Goal: Check status

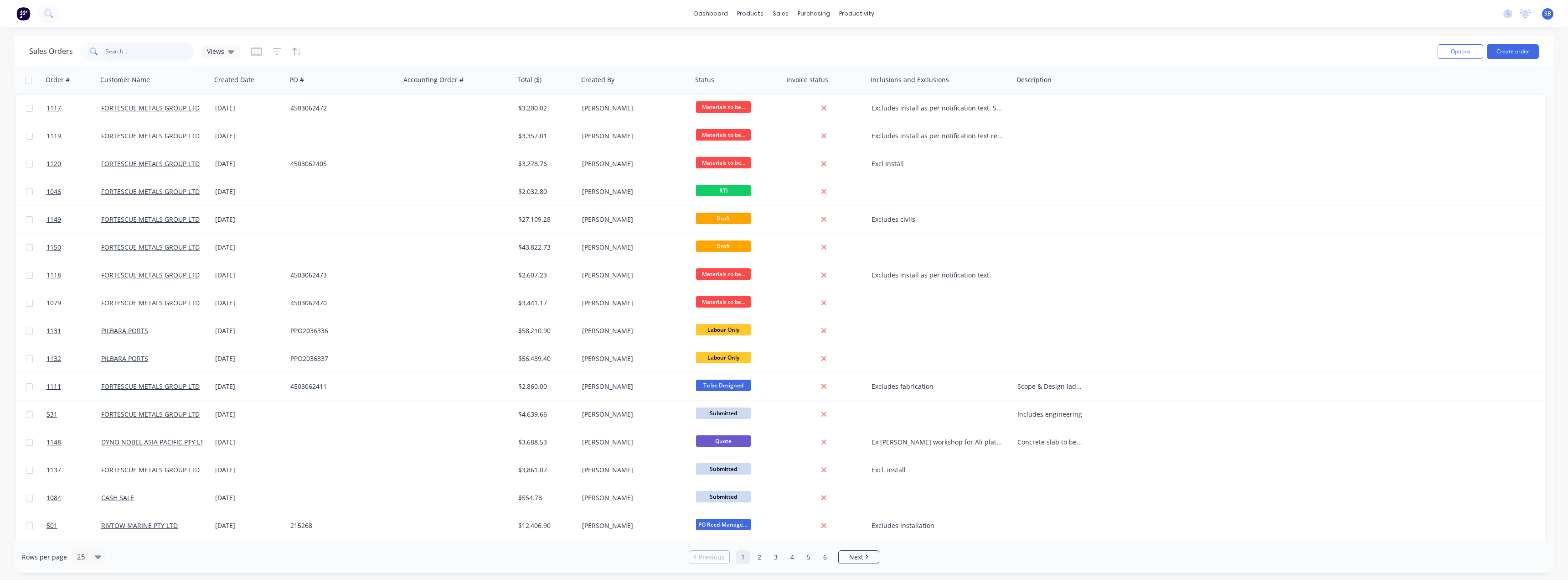
click at [131, 52] on input "text" at bounding box center [150, 51] width 89 height 18
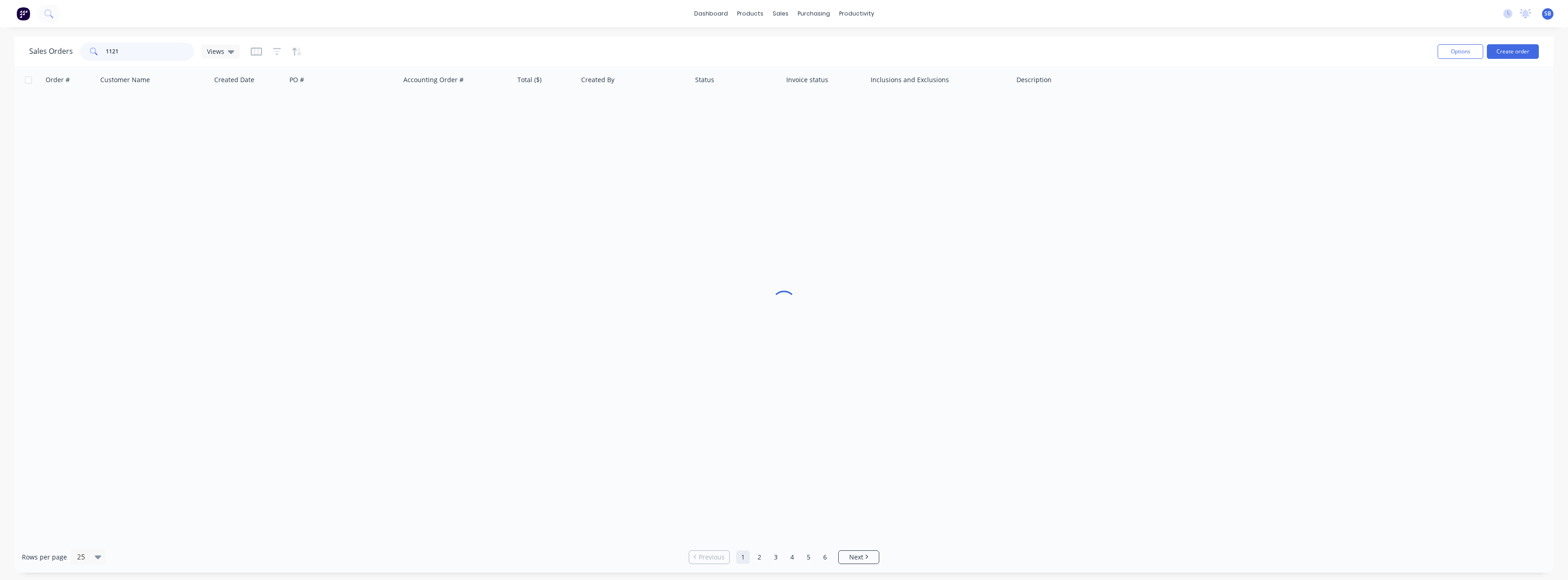
type input "1121"
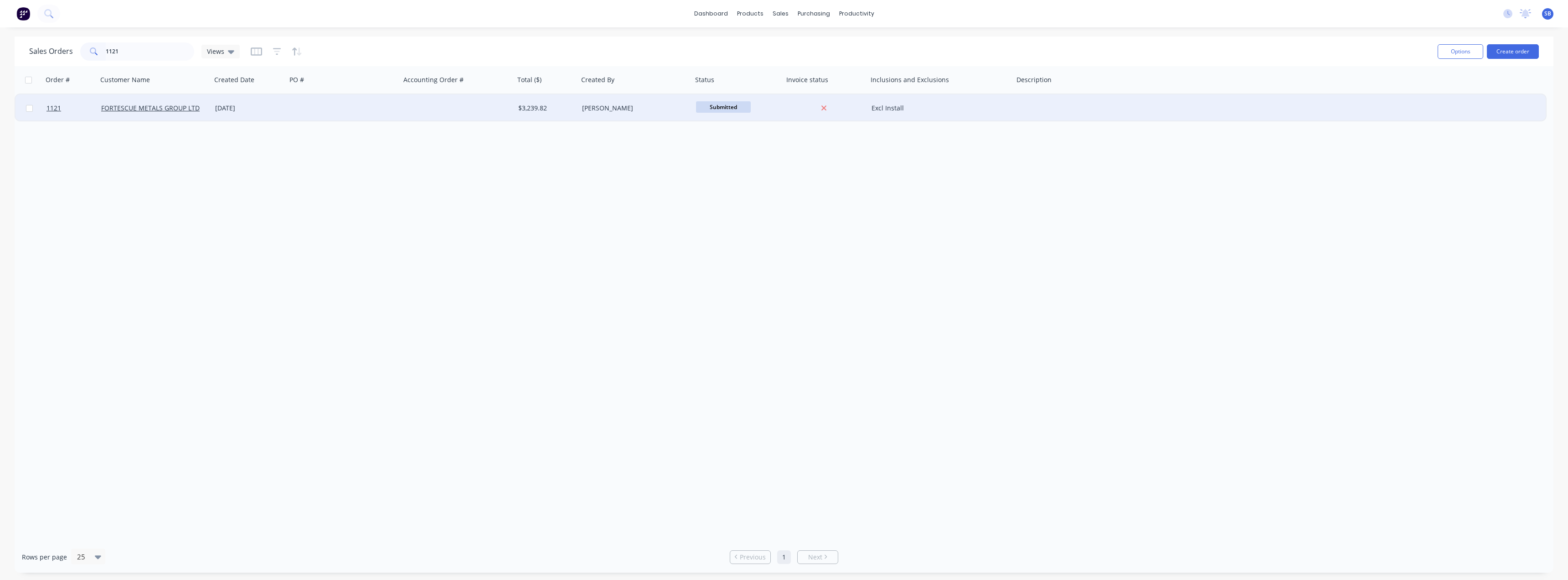
click at [225, 108] on div "[DATE]" at bounding box center [249, 108] width 68 height 9
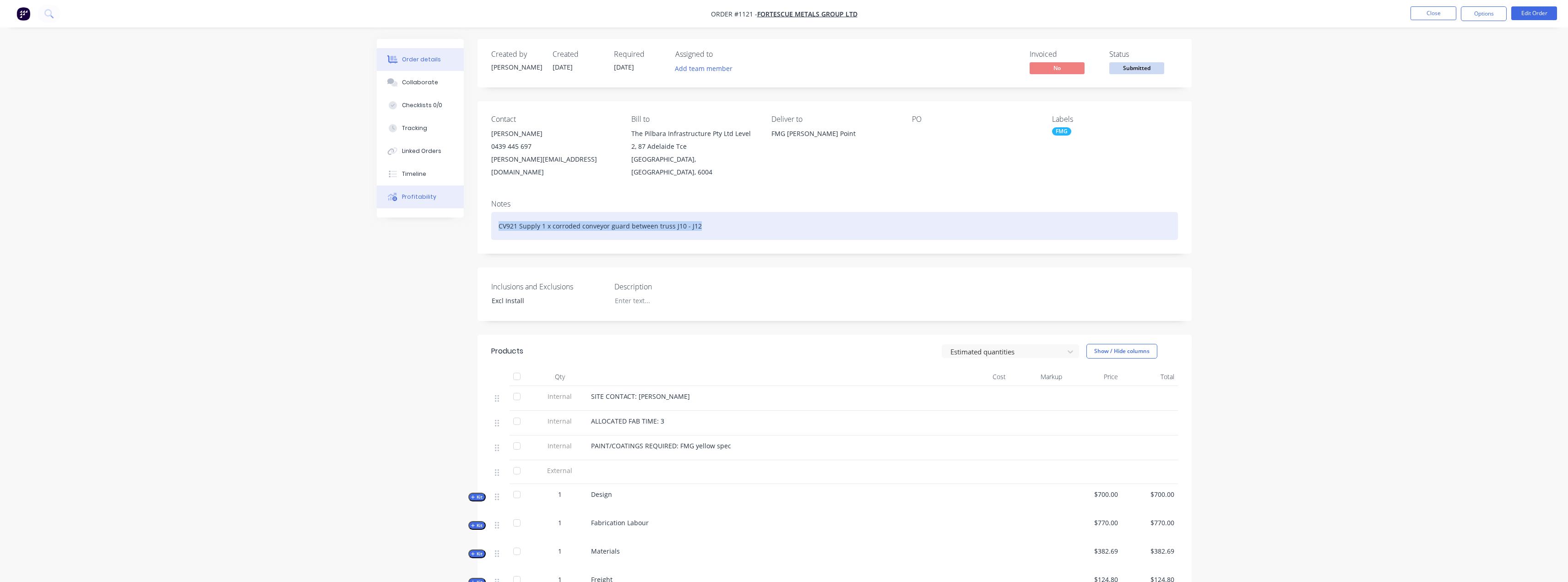
drag, startPoint x: 716, startPoint y: 215, endPoint x: 463, endPoint y: 206, distance: 253.2
click at [463, 206] on div "Order details Collaborate Checklists 0/0 Tracking Linked Orders Timeline Profit…" at bounding box center [784, 414] width 833 height 750
copy div "CV921 Supply 1 x corroded conveyor guard between truss J10 - J12"
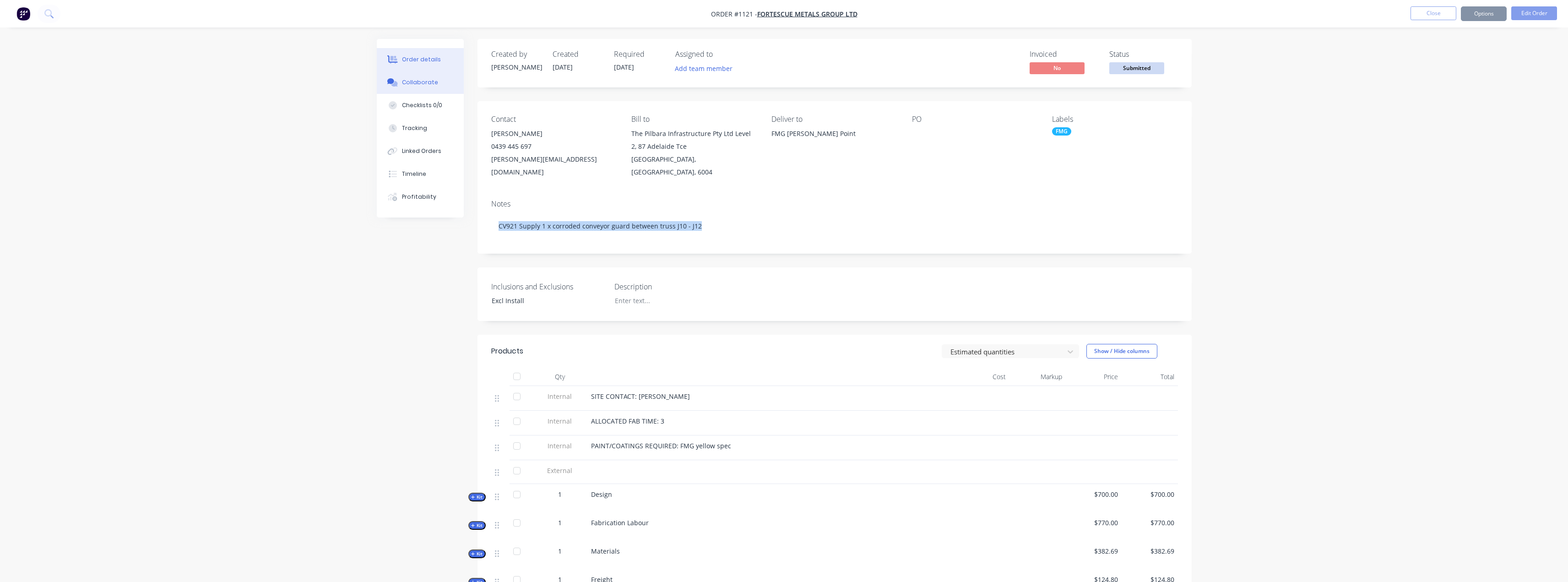
click at [412, 81] on div "Collaborate" at bounding box center [420, 82] width 36 height 8
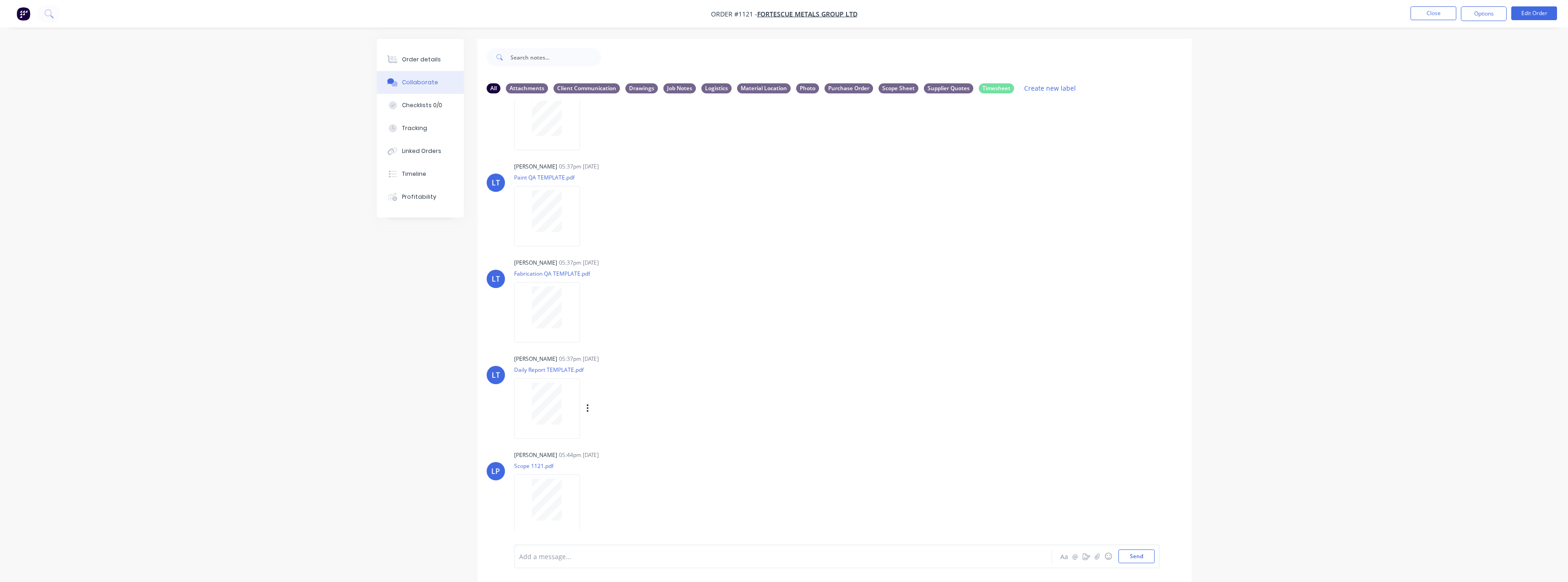
scroll to position [83, 0]
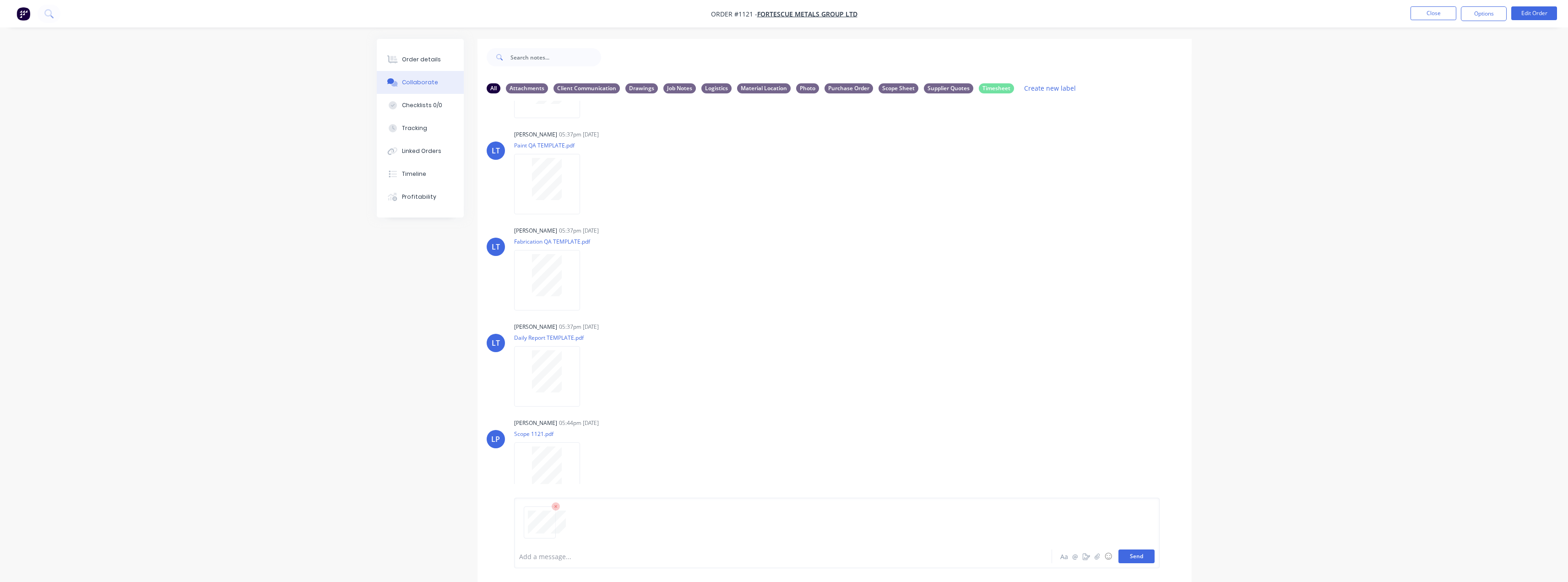
click at [1138, 556] on button "Send" at bounding box center [1136, 556] width 36 height 14
click at [591, 520] on icon "button" at bounding box center [590, 524] width 2 height 11
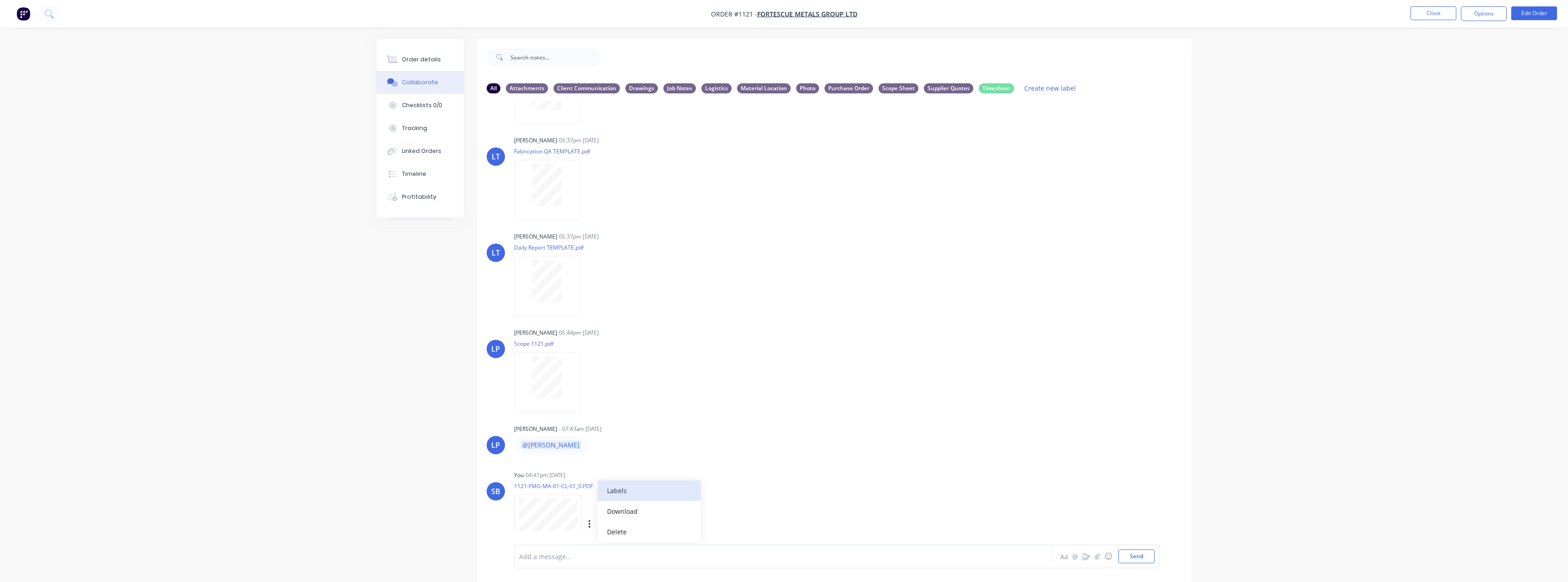
click at [639, 492] on button "Labels" at bounding box center [649, 490] width 103 height 21
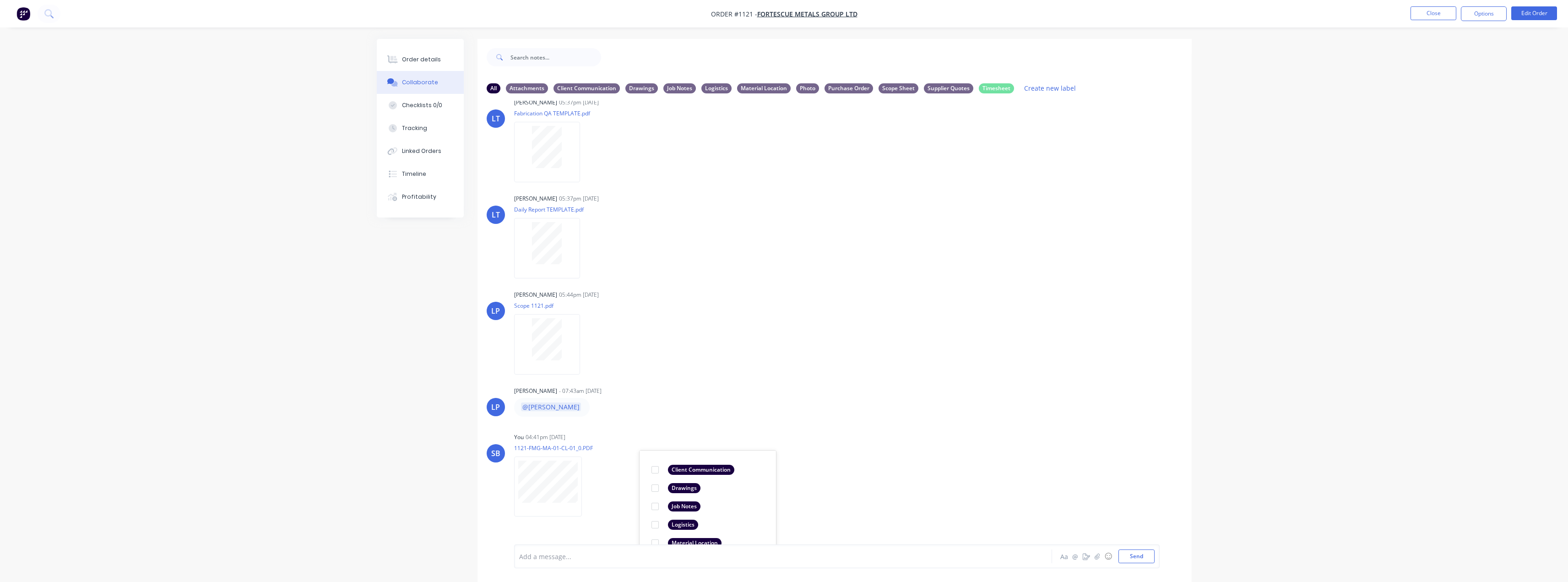
scroll to position [264, 0]
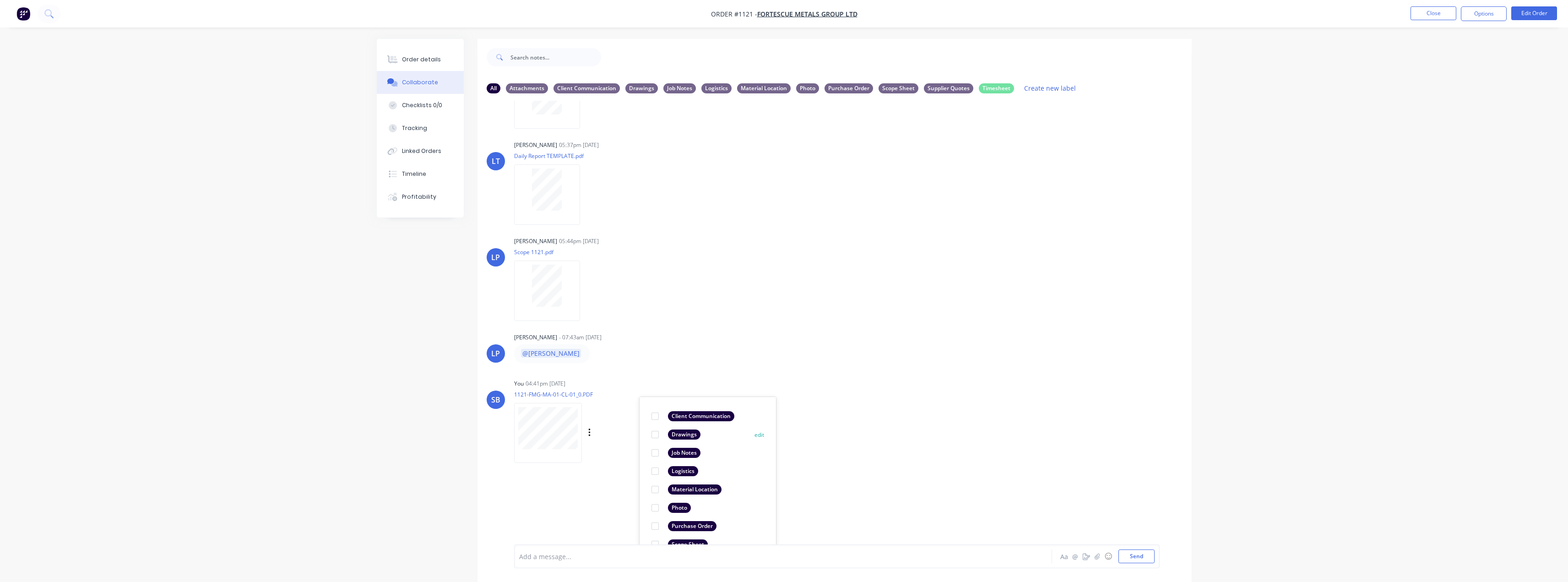
click at [665, 435] on div "Drawings" at bounding box center [676, 434] width 49 height 10
click at [991, 479] on div "LT [PERSON_NAME] 05:37pm [DATE] Paint Coating Inspection Report.pdf Labels Down…" at bounding box center [835, 322] width 714 height 443
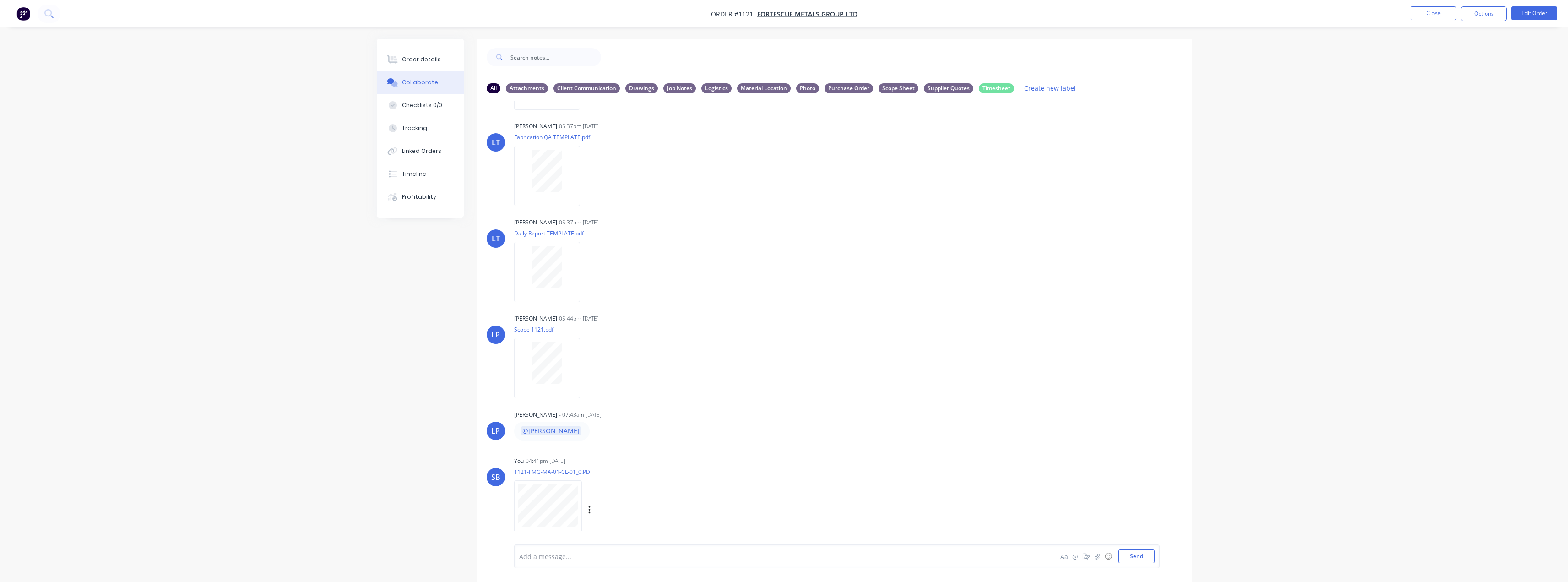
scroll to position [187, 0]
click at [425, 61] on div "Order details" at bounding box center [421, 59] width 39 height 8
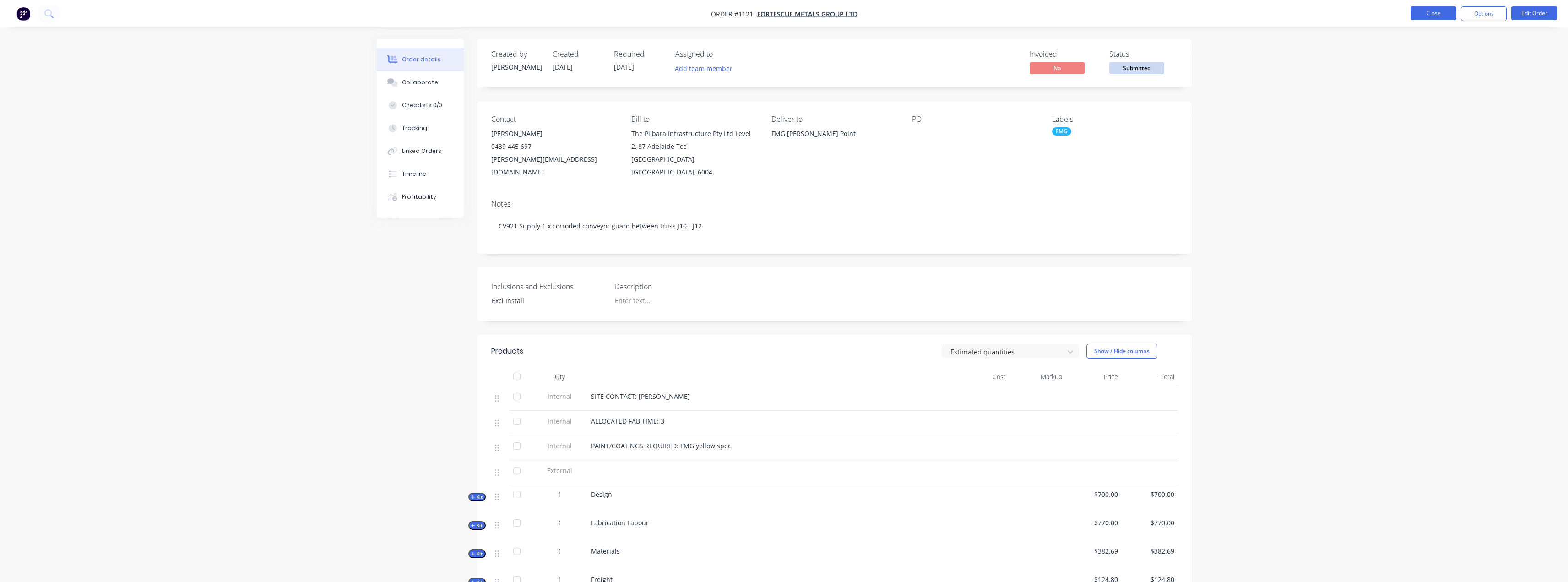
click at [1443, 13] on button "Close" at bounding box center [1434, 13] width 46 height 14
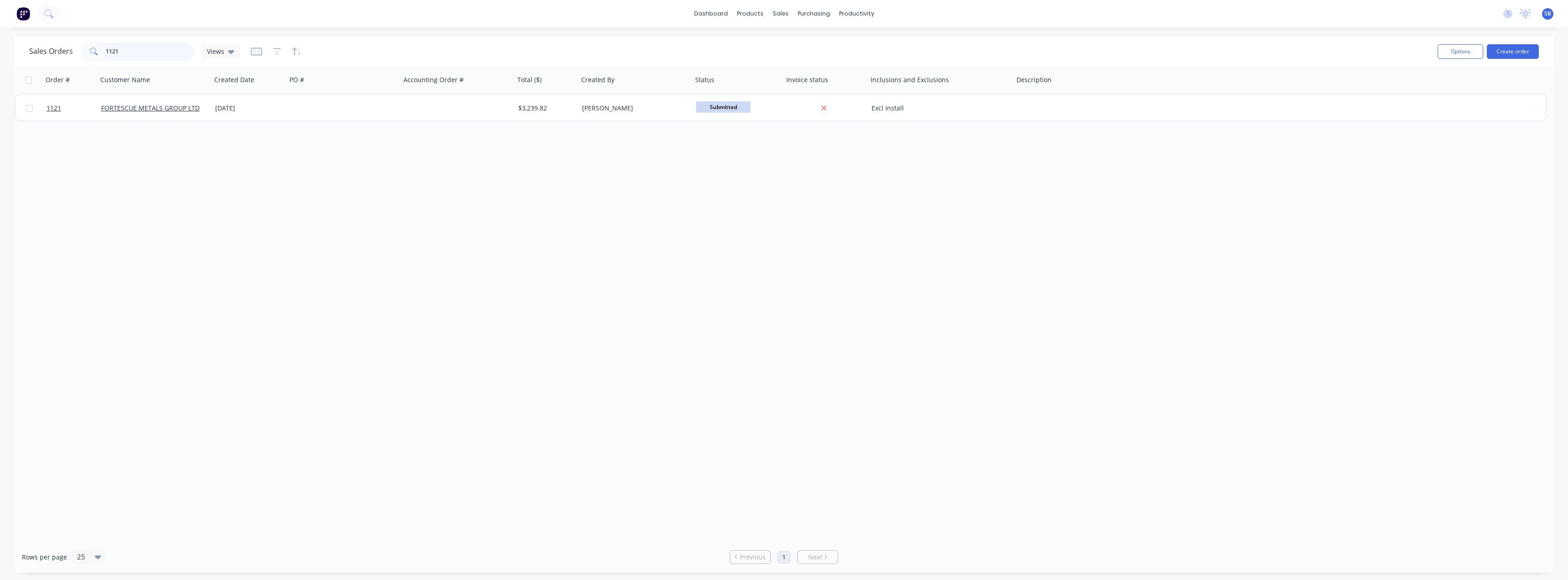
click at [139, 53] on input "1121" at bounding box center [150, 51] width 89 height 18
type input "1120"
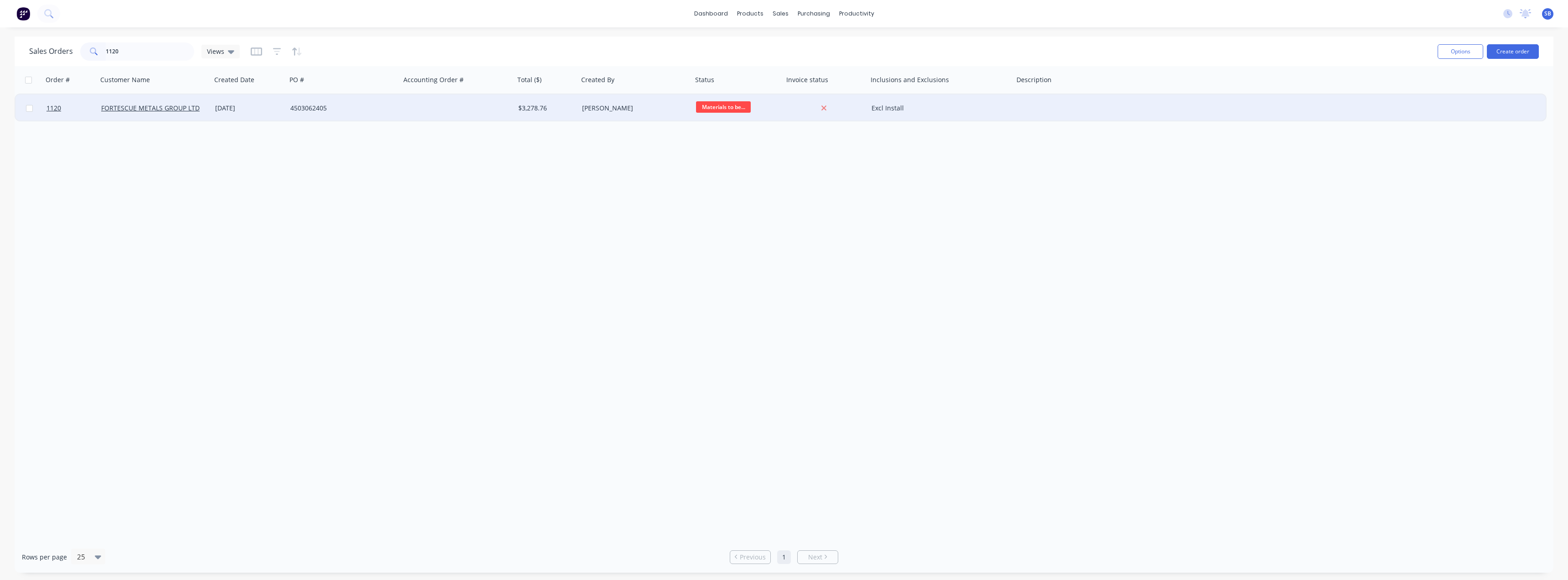
click at [212, 105] on div "[DATE]" at bounding box center [249, 108] width 75 height 27
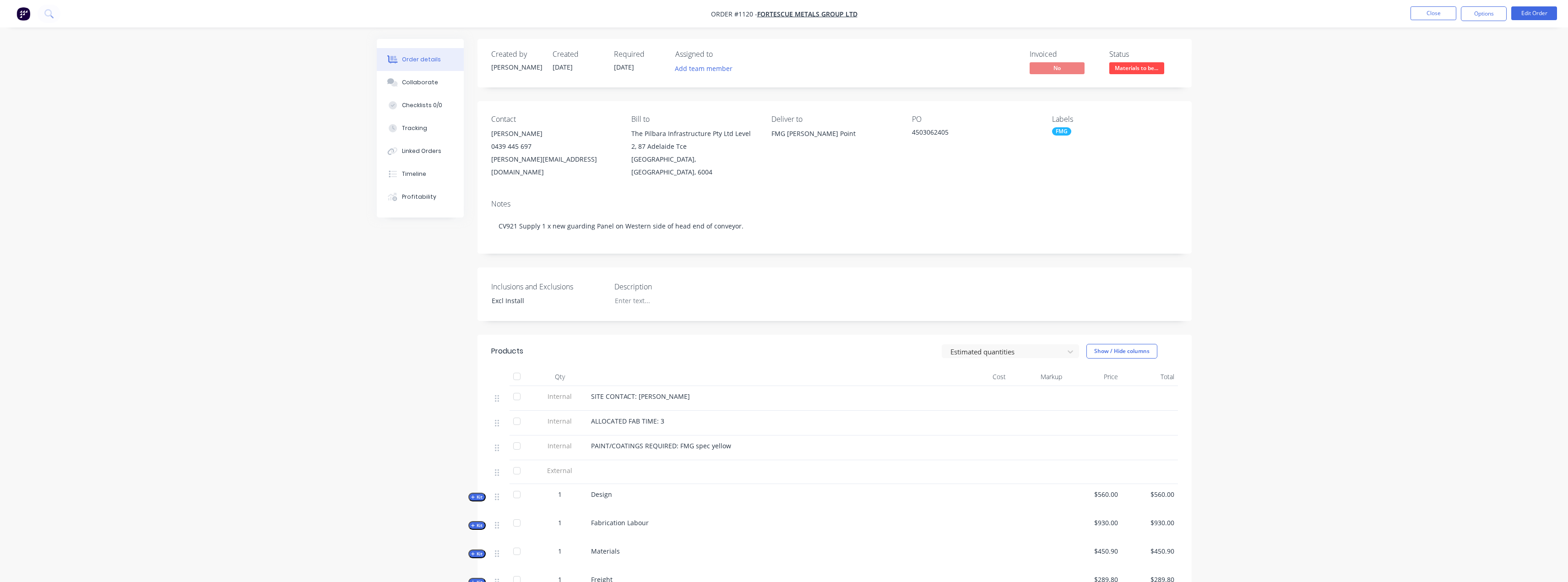
click at [1410, 16] on ul "Close Options Edit Order" at bounding box center [1483, 14] width 169 height 15
click at [1435, 17] on button "Close" at bounding box center [1434, 13] width 46 height 14
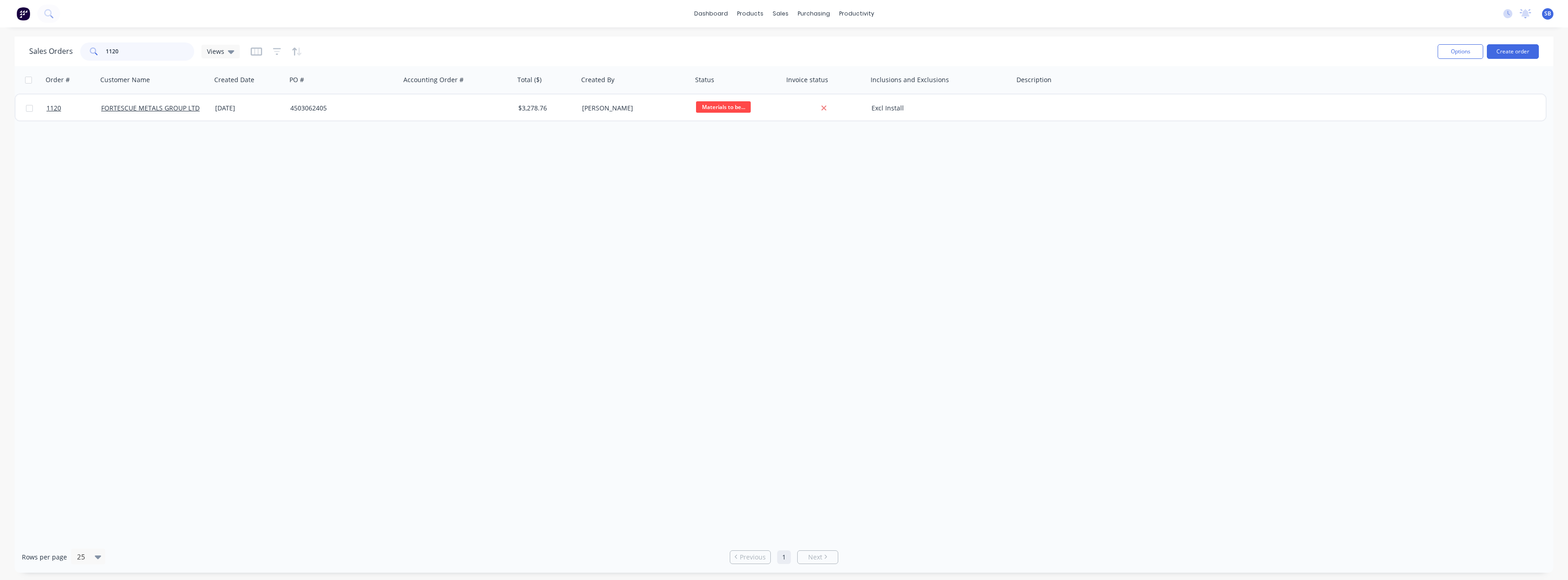
drag, startPoint x: 145, startPoint y: 51, endPoint x: 9, endPoint y: 56, distance: 136.1
click at [24, 53] on div "Sales Orders 1120 Views Options Create order" at bounding box center [784, 51] width 1539 height 30
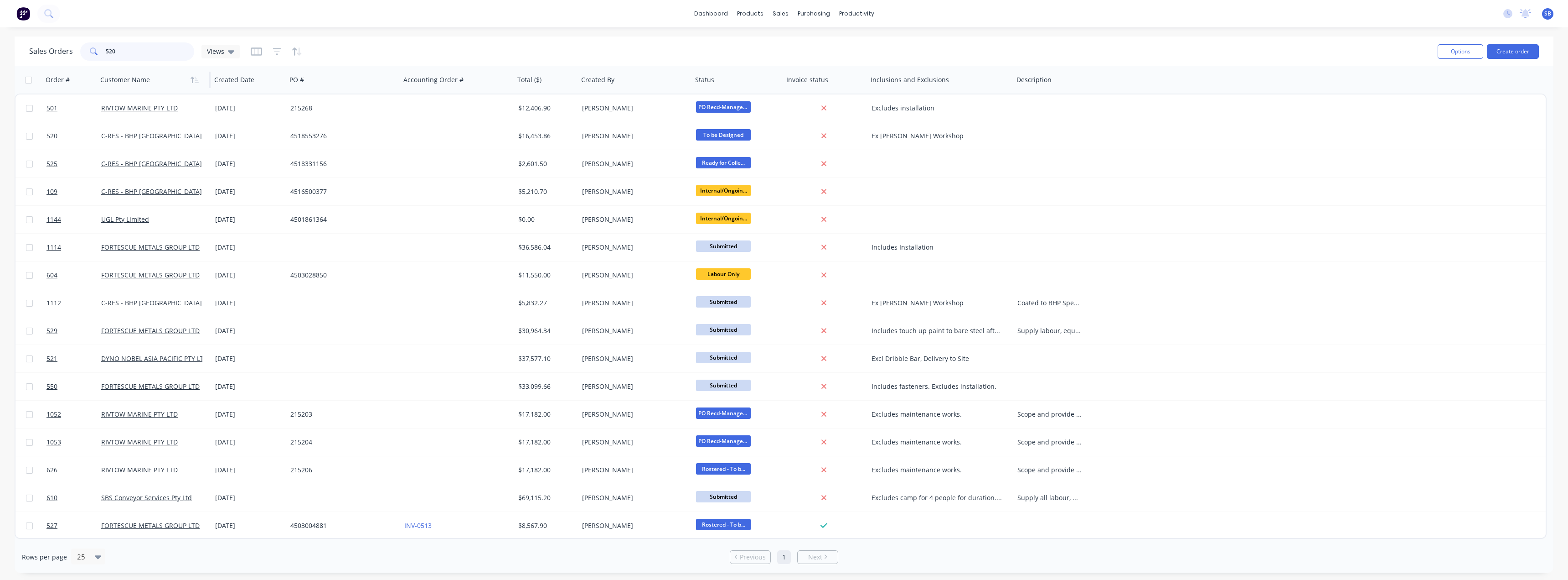
type input "520"
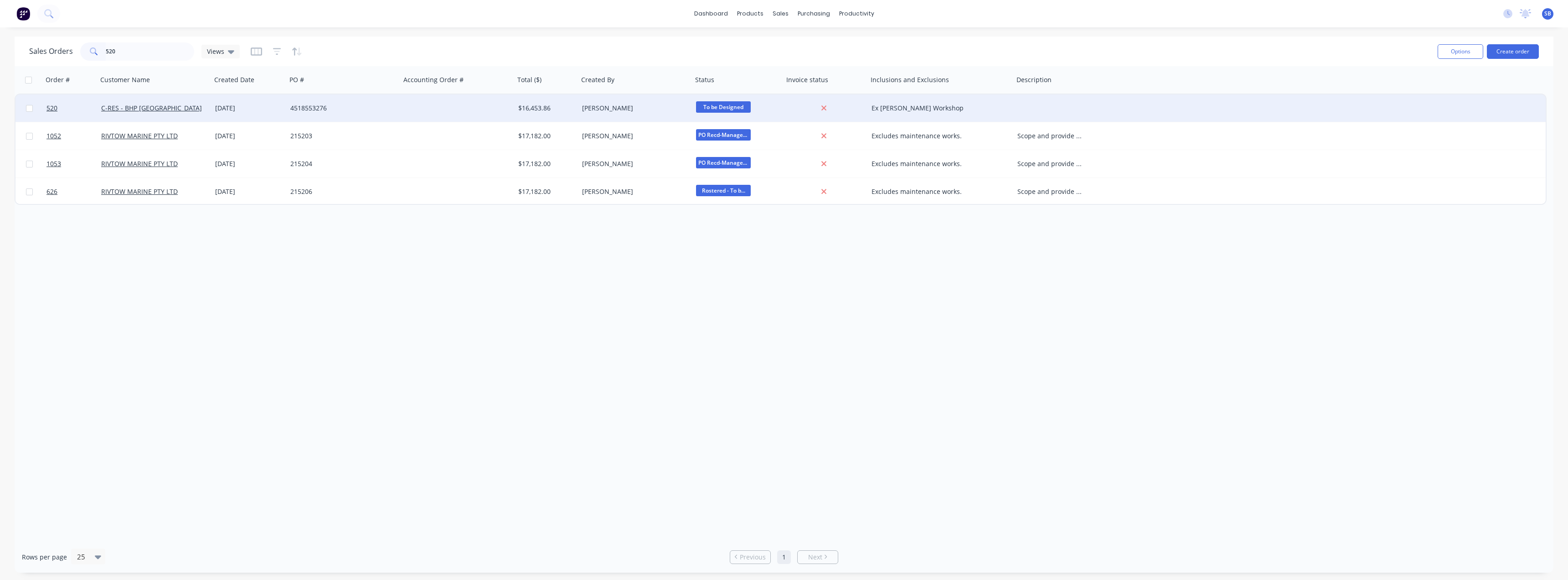
click at [232, 108] on div "[DATE]" at bounding box center [249, 108] width 68 height 9
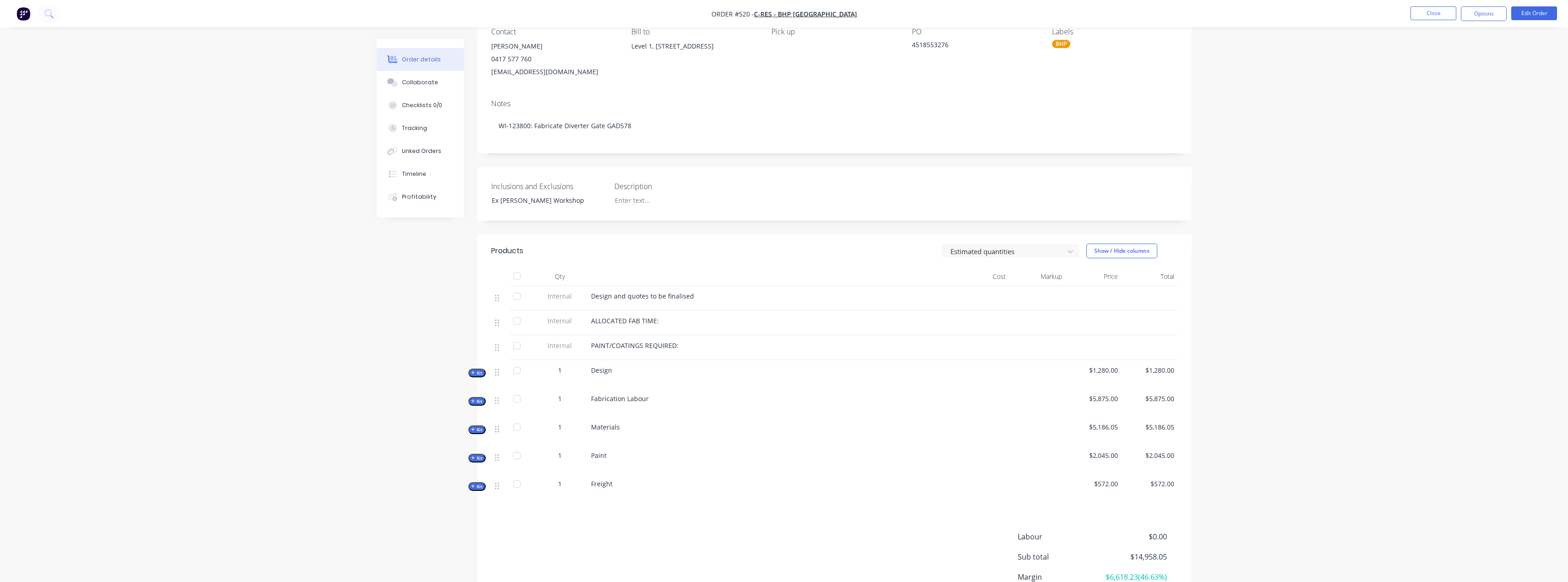
scroll to position [91, 0]
click at [473, 369] on icon "button" at bounding box center [473, 369] width 4 height 4
